Goal: Find specific page/section: Find specific page/section

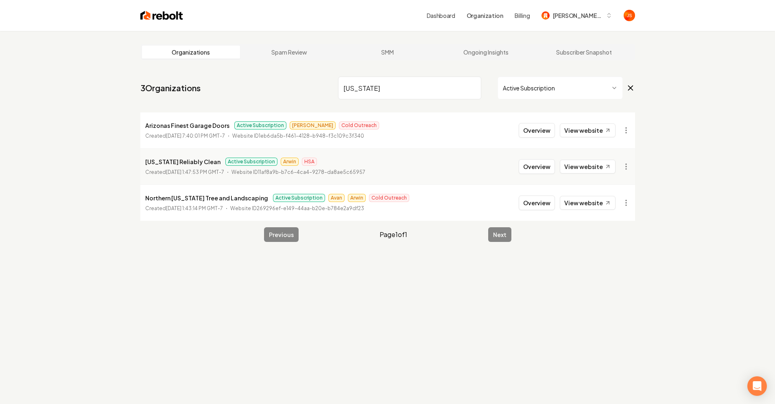
click at [457, 87] on input "Arizona" at bounding box center [409, 87] width 143 height 23
drag, startPoint x: 467, startPoint y: 86, endPoint x: 474, endPoint y: 86, distance: 7.3
click at [467, 86] on input "Arizona" at bounding box center [409, 87] width 143 height 23
click at [474, 86] on input "Arizona" at bounding box center [409, 87] width 143 height 23
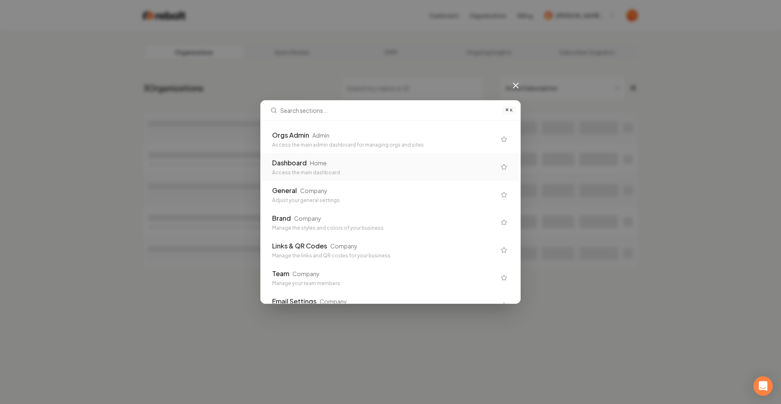
click at [314, 168] on div "Dashboard Home Access the main dashboard" at bounding box center [384, 167] width 224 height 18
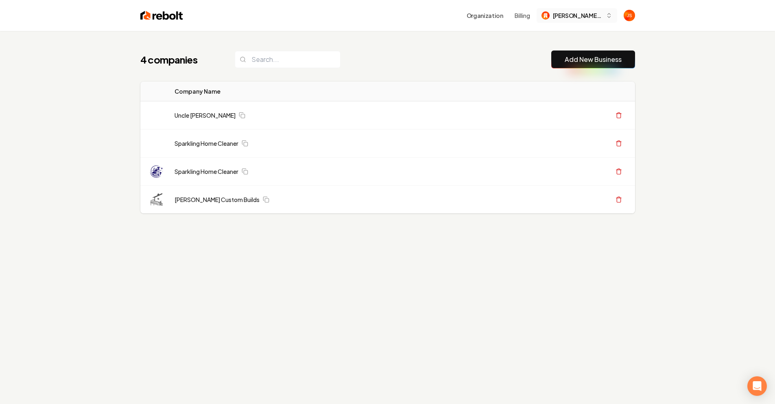
click at [570, 20] on button "Berg Custom Builds" at bounding box center [577, 15] width 81 height 15
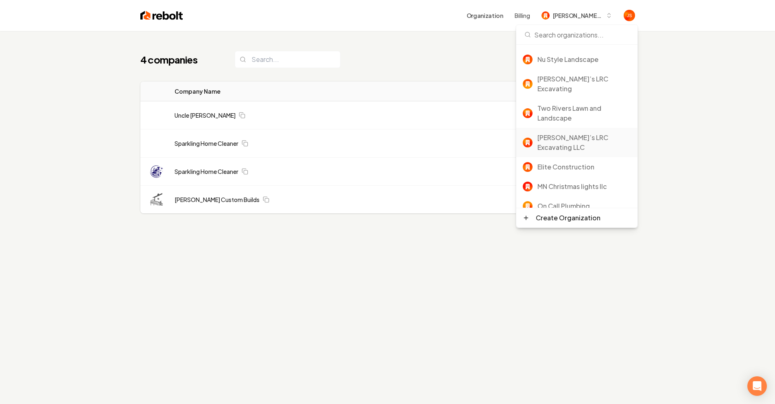
scroll to position [78, 0]
click at [559, 219] on div "Rebolt Site Builder" at bounding box center [584, 224] width 94 height 10
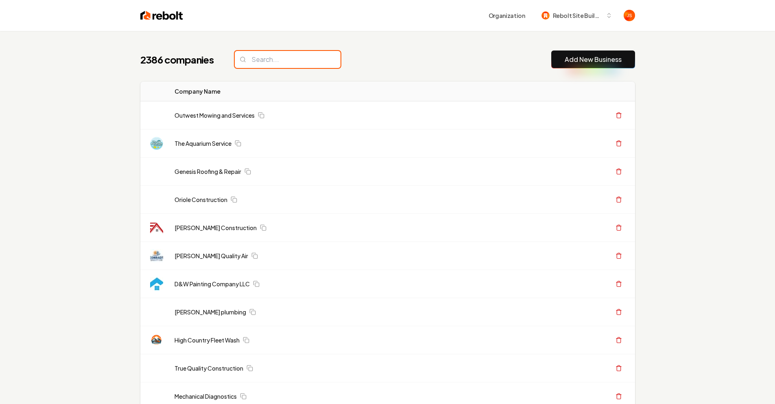
click at [308, 61] on input "search" at bounding box center [288, 59] width 106 height 17
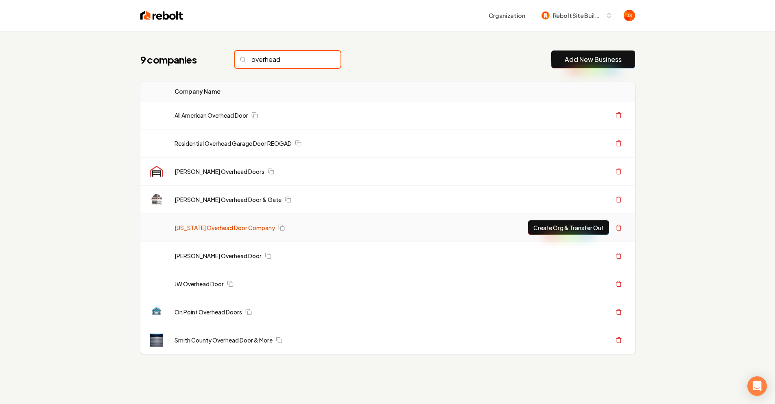
type input "overhead"
click at [223, 229] on link "[US_STATE] Overhead Door Company" at bounding box center [225, 227] width 100 height 8
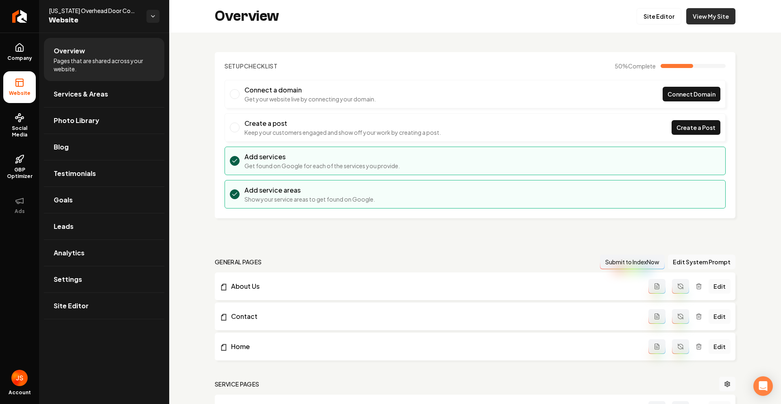
click at [708, 20] on link "View My Site" at bounding box center [710, 16] width 49 height 16
